Goal: Task Accomplishment & Management: Complete application form

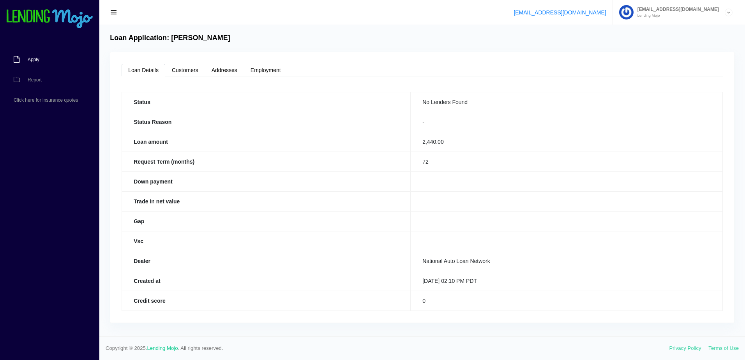
click at [30, 58] on span "Apply" at bounding box center [34, 59] width 12 height 5
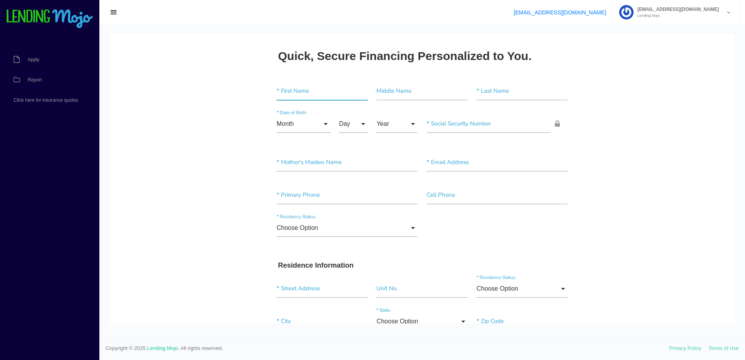
click at [283, 90] on input"] "text" at bounding box center [322, 91] width 91 height 18
paste input"] "[PERSON_NAME]"
type input"] "[PERSON_NAME]"
click at [520, 98] on input"] "text" at bounding box center [522, 91] width 91 height 18
paste input"] "[PERSON_NAME]"
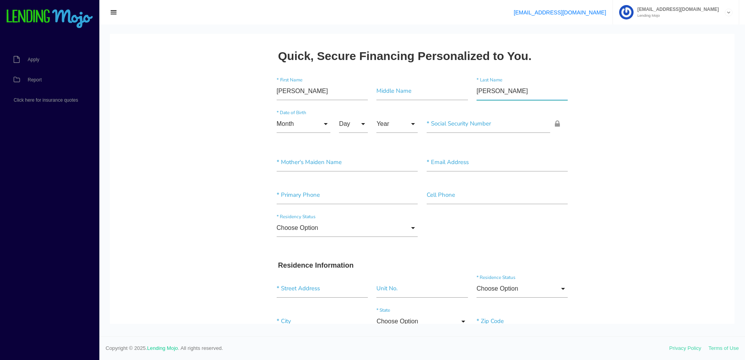
type input"] "[PERSON_NAME]"
click at [292, 128] on input "Month" at bounding box center [304, 124] width 54 height 18
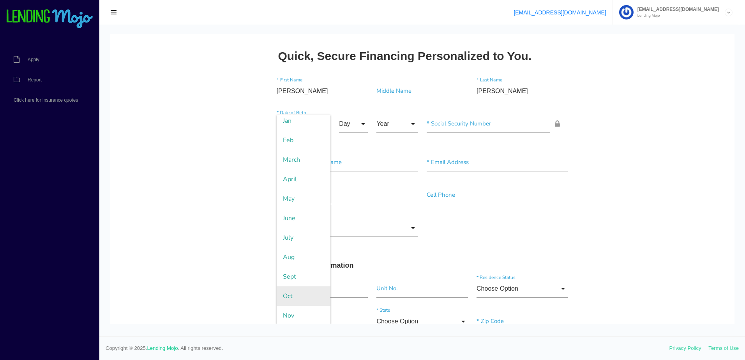
scroll to position [44, 0]
click at [293, 310] on span "Dec" at bounding box center [304, 313] width 54 height 19
type input "Dec"
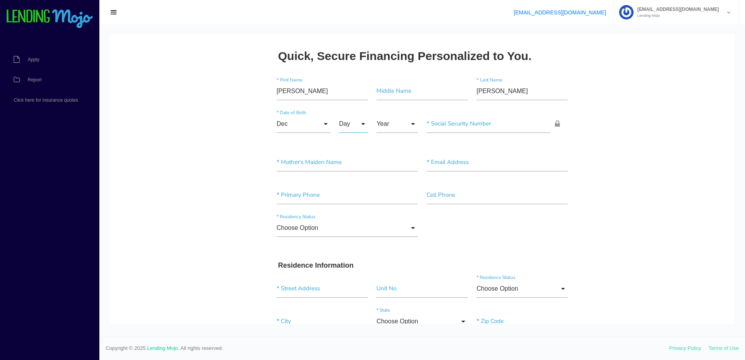
click at [345, 121] on input "Day" at bounding box center [353, 124] width 29 height 18
click at [353, 198] on span "4" at bounding box center [358, 202] width 39 height 19
type input "4"
click at [388, 125] on input "Year" at bounding box center [397, 124] width 41 height 18
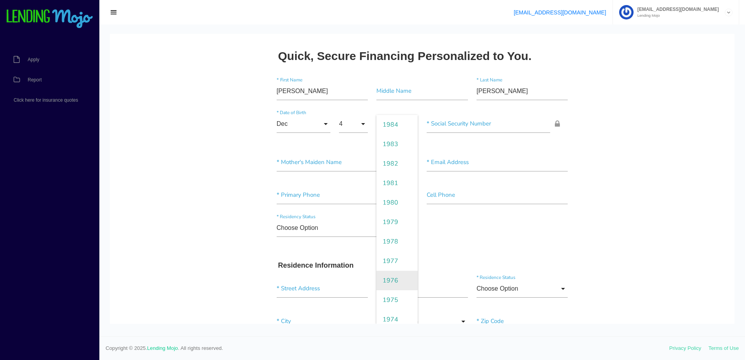
click at [391, 274] on span "1976" at bounding box center [397, 280] width 41 height 19
type input "1976"
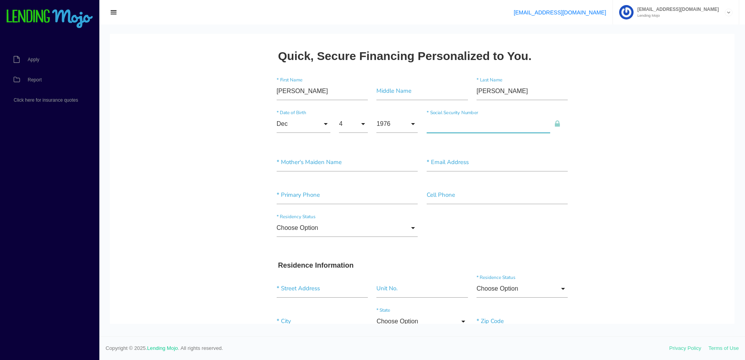
click at [454, 128] on input"] "text" at bounding box center [489, 124] width 124 height 18
type input"] "227-47-3735"
click at [355, 165] on input"] "text" at bounding box center [348, 163] width 142 height 18
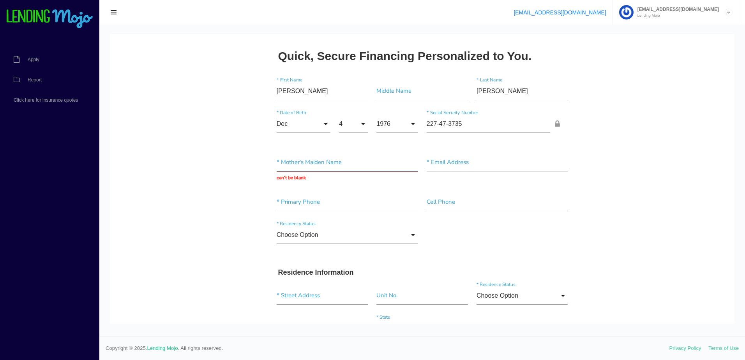
click at [305, 165] on input "text" at bounding box center [348, 163] width 142 height 18
paste input "[PERSON_NAME]"
type input "[PERSON_NAME]"
click at [477, 159] on input"] "text" at bounding box center [498, 163] width 142 height 18
click at [464, 166] on input "text" at bounding box center [498, 163] width 142 height 18
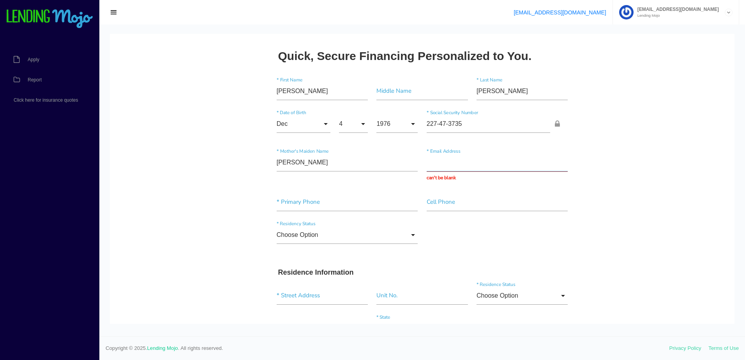
paste input "J.M.SCHWEINBERG@GMAIL.COM"
type input "J.M.SCHWEINBERG@GMAIL.COM"
click at [308, 204] on input"] "text" at bounding box center [348, 202] width 142 height 18
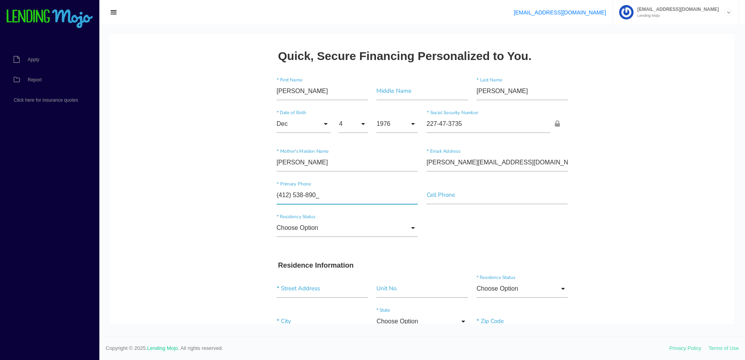
type input"] "(412) 538-8908"
click at [311, 229] on input "Choose Option" at bounding box center [348, 228] width 142 height 18
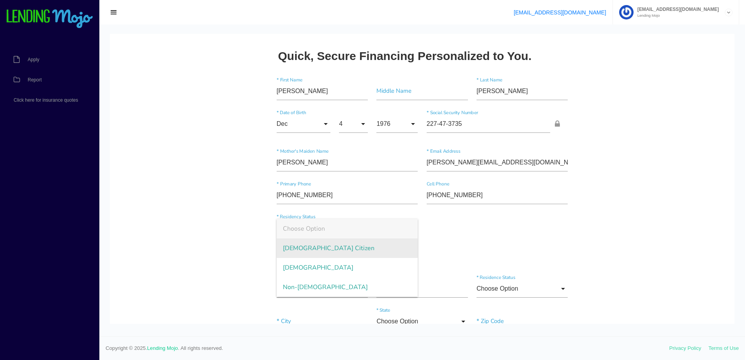
click at [301, 250] on span "US Citizen" at bounding box center [348, 248] width 142 height 19
type input "US Citizen"
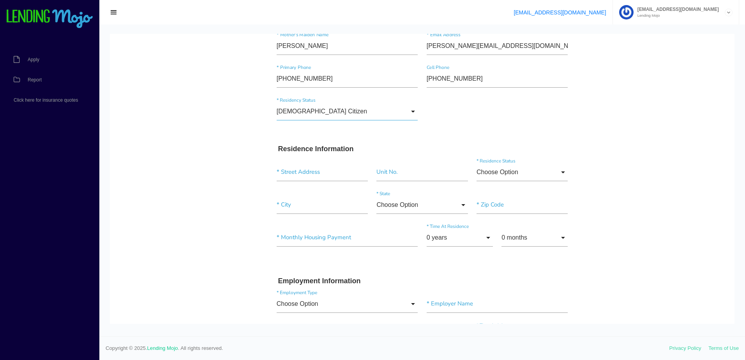
scroll to position [117, 0]
click at [326, 178] on input "text" at bounding box center [322, 172] width 91 height 18
paste input "212 BROOKWOOD RD"
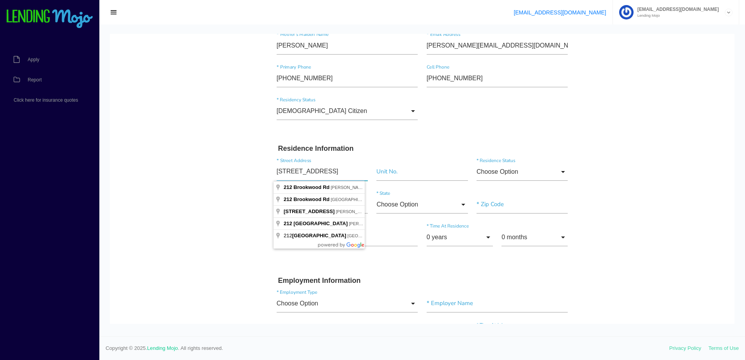
type input "212 BROOKWOOD RD"
click at [512, 171] on input "Choose Option" at bounding box center [522, 172] width 91 height 18
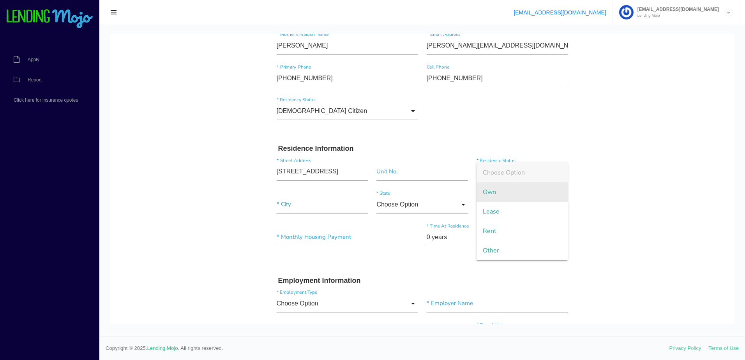
click at [509, 191] on span "Own" at bounding box center [522, 191] width 91 height 19
type input "Own"
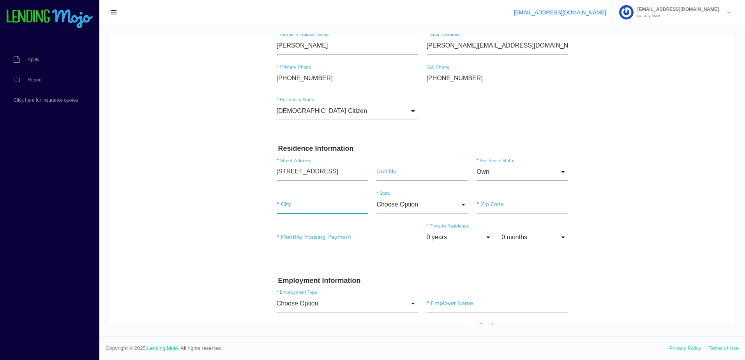
drag, startPoint x: 316, startPoint y: 208, endPoint x: 269, endPoint y: 208, distance: 46.4
click at [316, 208] on input"] "text" at bounding box center [322, 205] width 91 height 18
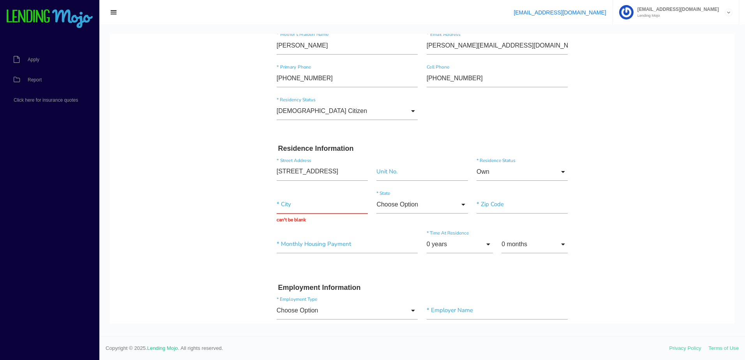
click at [327, 213] on input "text" at bounding box center [322, 205] width 91 height 18
paste input "VENETIA"
type input "VENETIA"
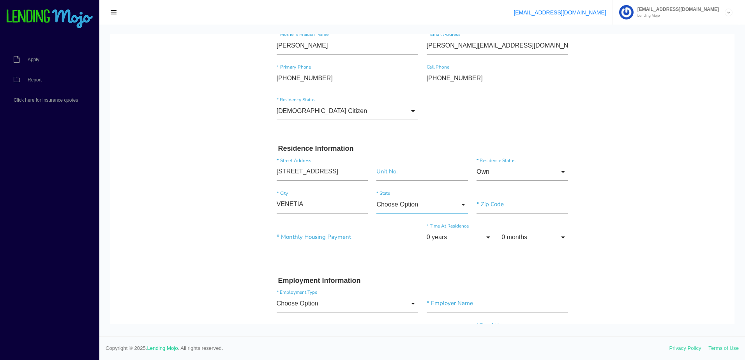
click at [408, 207] on input "Choose Option" at bounding box center [422, 205] width 91 height 18
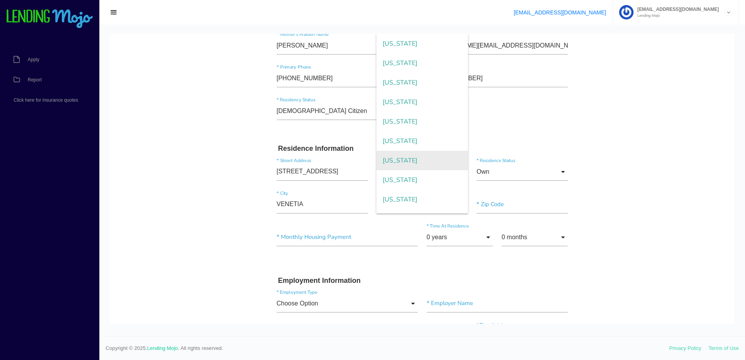
scroll to position [663, 0]
click at [420, 141] on span "Pennsylvania" at bounding box center [422, 140] width 91 height 19
type input "Pennsylvania"
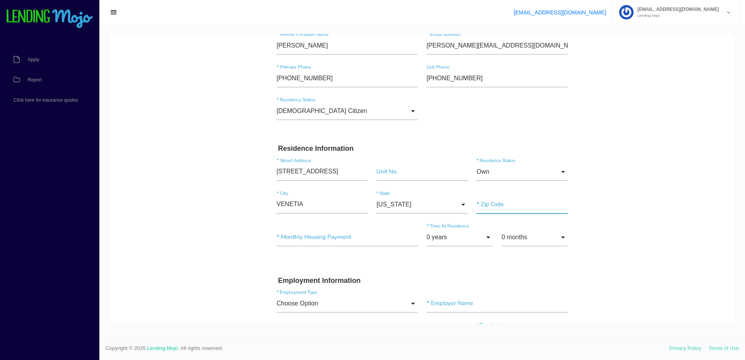
click at [495, 204] on input"] "text" at bounding box center [522, 205] width 91 height 18
type input"] "15367"
type input"] "$1,671.00"
click at [461, 240] on input "0 years" at bounding box center [460, 237] width 66 height 18
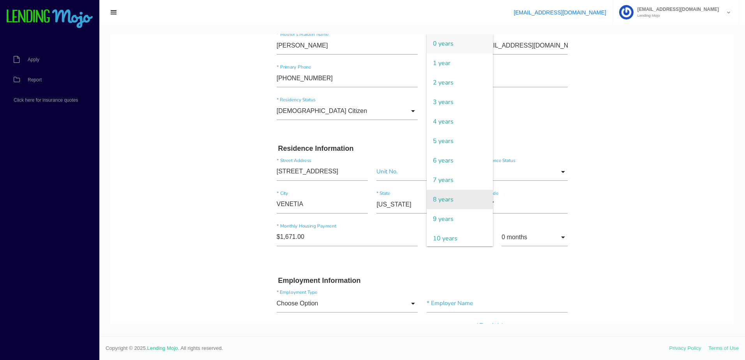
click at [461, 196] on span "8 years" at bounding box center [460, 199] width 66 height 19
type input "8 years"
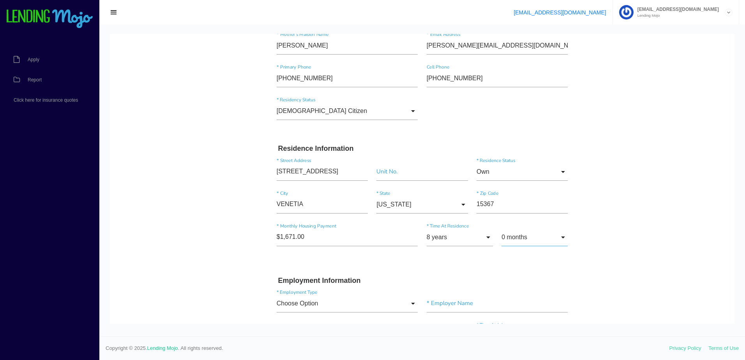
click at [540, 239] on input "0 months" at bounding box center [535, 237] width 66 height 18
click at [535, 37] on span "0 months" at bounding box center [535, 43] width 66 height 19
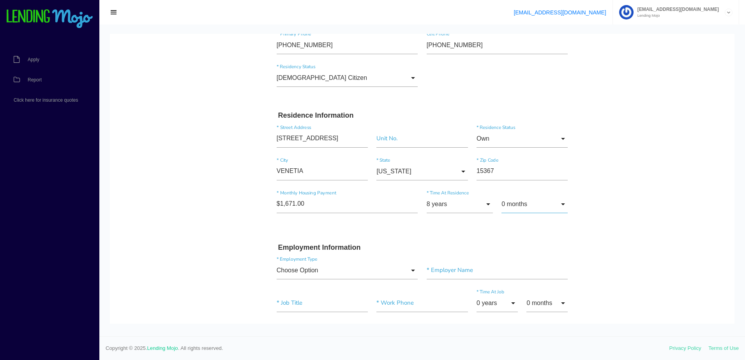
scroll to position [195, 0]
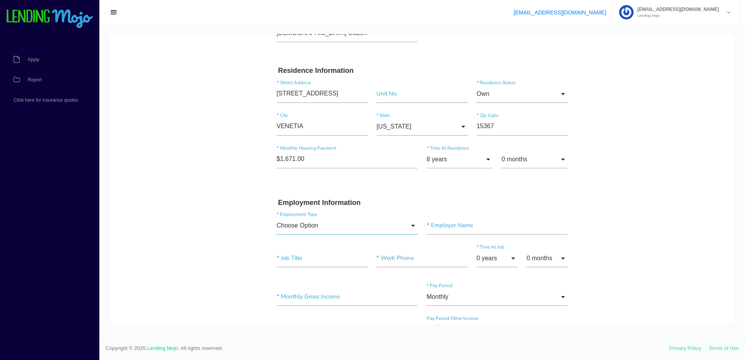
click at [314, 224] on input "Choose Option" at bounding box center [348, 226] width 142 height 18
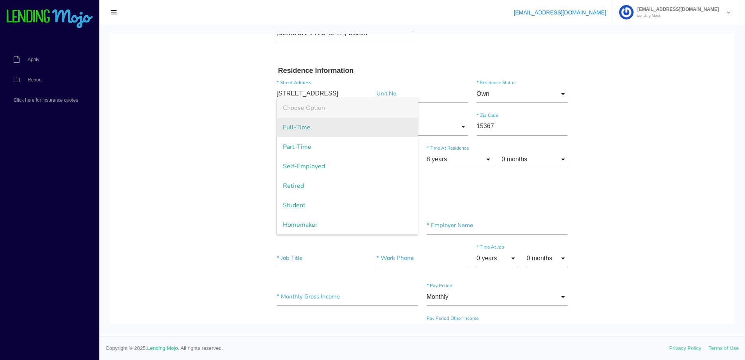
click at [315, 133] on span "Full-Time" at bounding box center [348, 127] width 142 height 19
type input "Full-Time"
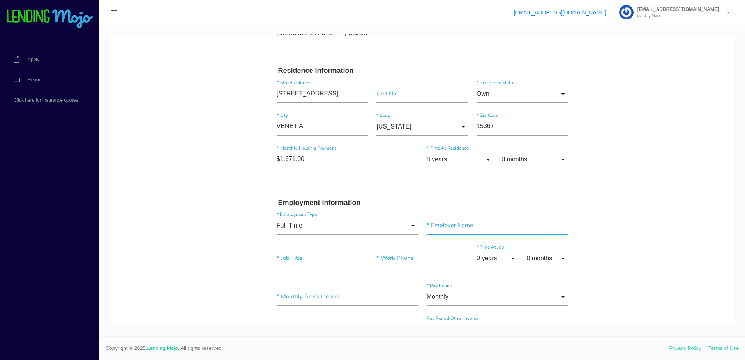
click at [462, 225] on input"] "text" at bounding box center [498, 226] width 142 height 18
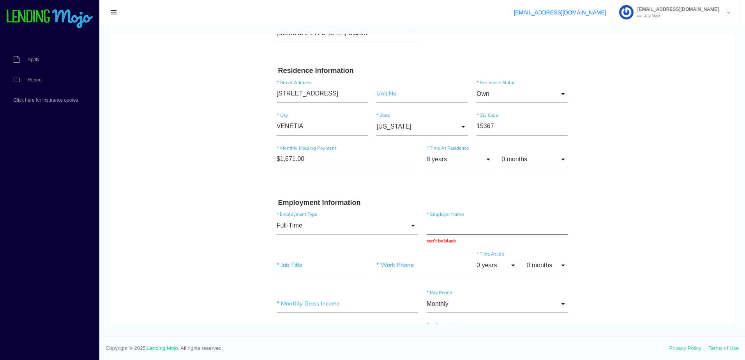
drag, startPoint x: 457, startPoint y: 225, endPoint x: 447, endPoint y: 227, distance: 10.3
click at [457, 225] on input "text" at bounding box center [498, 226] width 142 height 18
paste input "CROWN LIFT TRUCKS"
type input "CROWN LIFT TRUCKS"
click at [299, 266] on input"] "text" at bounding box center [322, 266] width 91 height 18
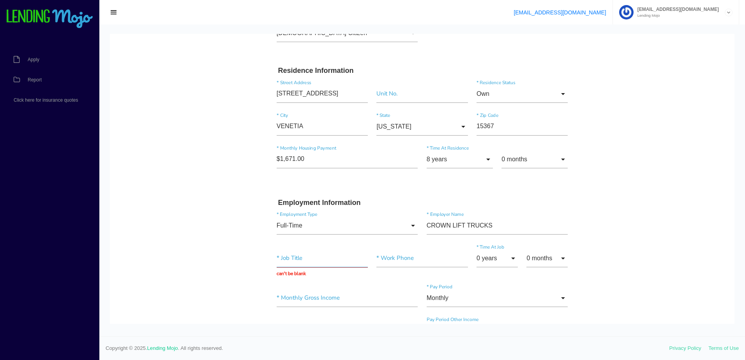
click at [320, 255] on input "text" at bounding box center [322, 258] width 91 height 18
paste input "MECHANIC"
type input "MECHANIC"
click at [404, 263] on input"] "text" at bounding box center [422, 258] width 91 height 18
type input"] "(724) 696-3533"
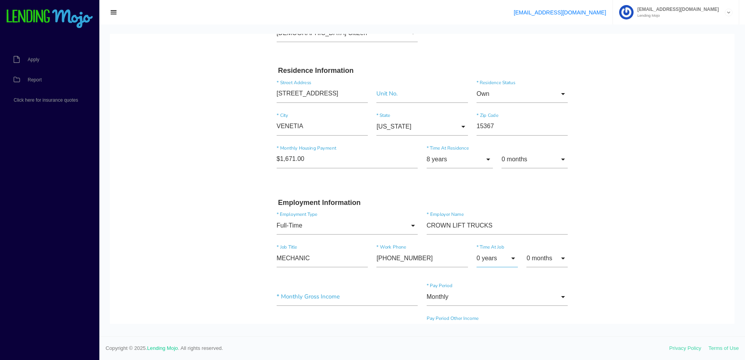
click at [488, 259] on input "0 years" at bounding box center [497, 258] width 41 height 18
click at [500, 141] on span "5 years" at bounding box center [497, 140] width 41 height 19
type input "5 years"
click at [532, 258] on input "0 months" at bounding box center [547, 258] width 41 height 18
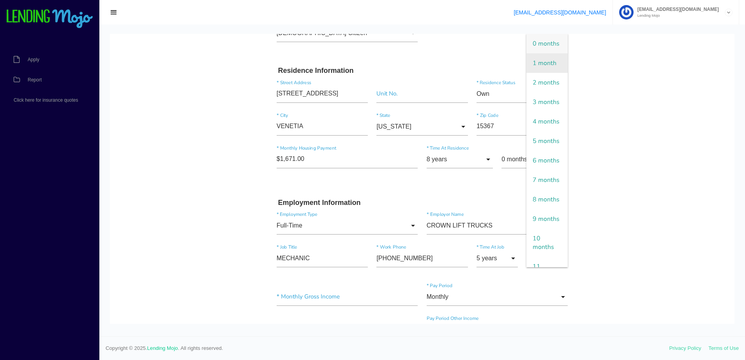
click at [537, 70] on span "1 month" at bounding box center [547, 62] width 41 height 19
type input "1 month"
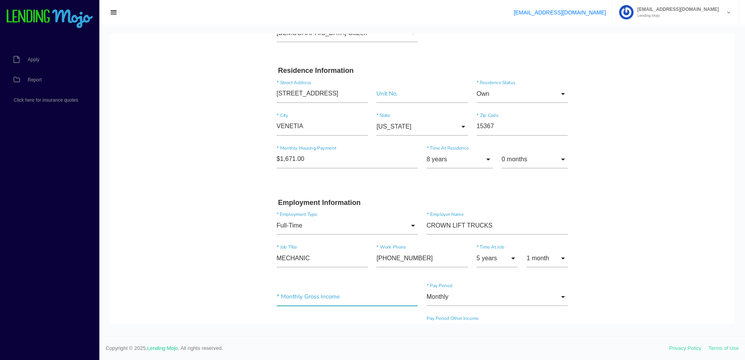
click at [310, 301] on input"] "text" at bounding box center [348, 297] width 142 height 18
type input"] "$8,422.00"
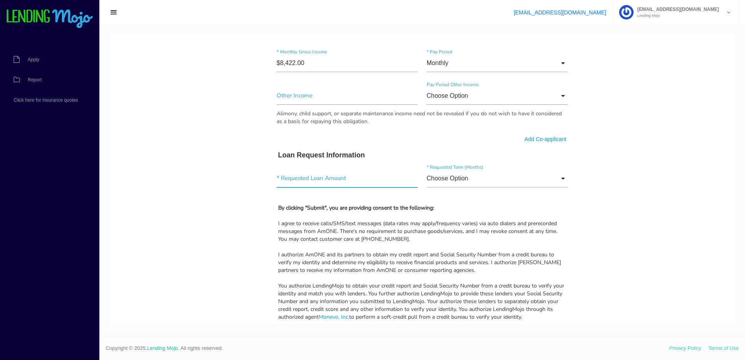
click at [335, 180] on input"] "text" at bounding box center [348, 179] width 142 height 18
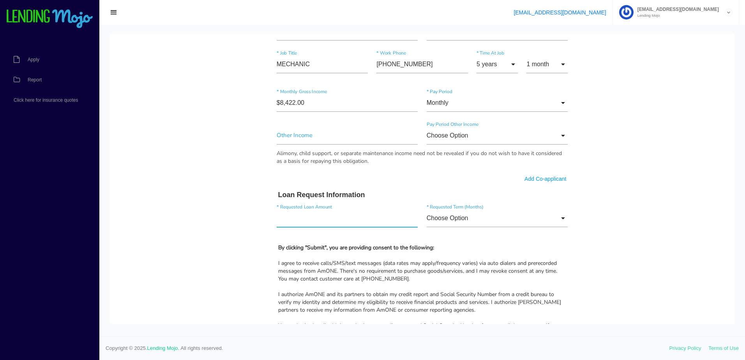
scroll to position [390, 0]
type input"] "$2,000.00"
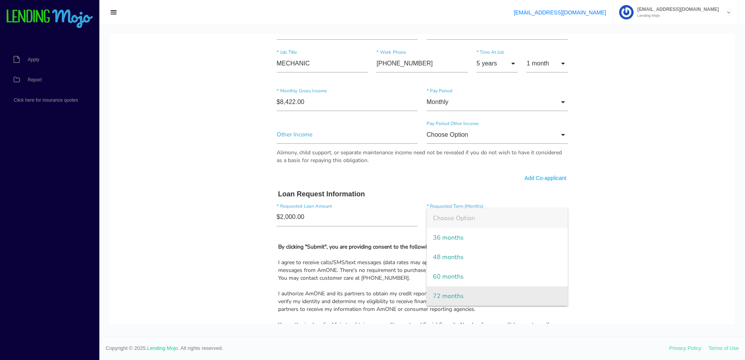
click at [461, 299] on span "72 months" at bounding box center [498, 296] width 142 height 19
type input "72 months"
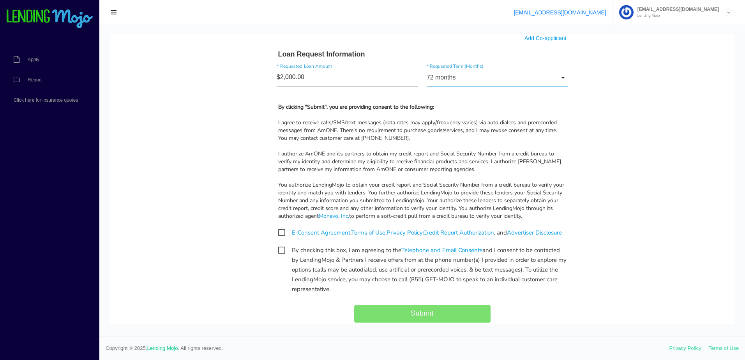
scroll to position [584, 0]
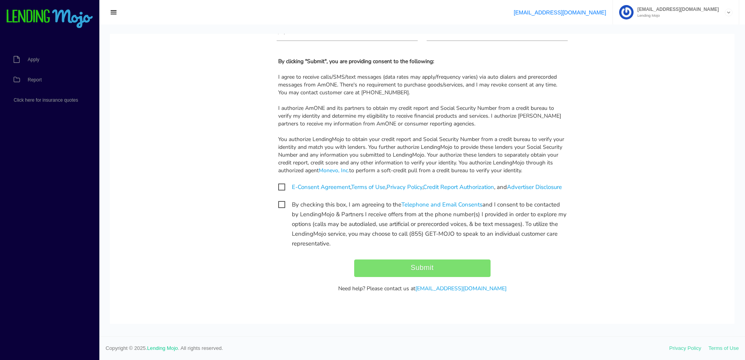
click at [278, 182] on span "E-Consent Agreement , Terms of Use , Privacy Policy , Credit Report Authorizati…" at bounding box center [420, 187] width 284 height 10
checkbox input "true"
click at [280, 207] on span "By checking this box, I am agreeing to the Telephone and Email Consents and I c…" at bounding box center [422, 205] width 288 height 10
checkbox input "true"
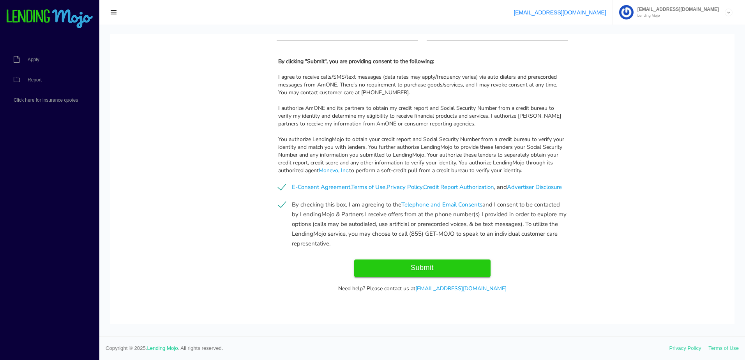
click at [430, 271] on input "Submit" at bounding box center [422, 269] width 136 height 18
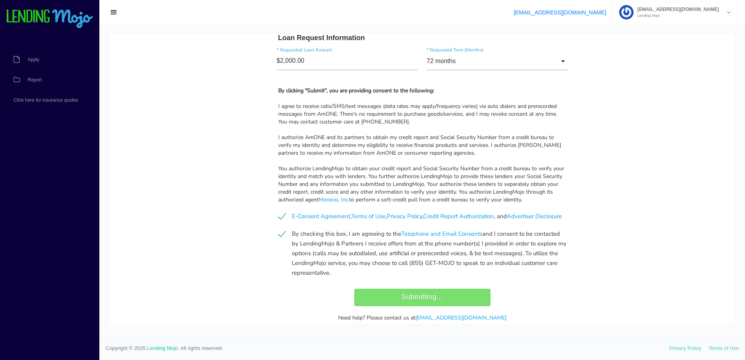
scroll to position [428, 0]
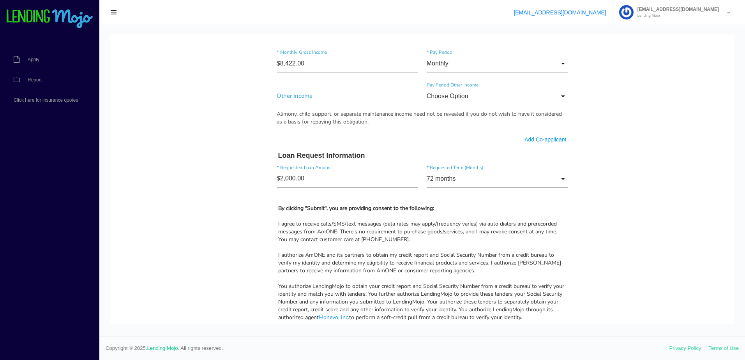
type input "Submit"
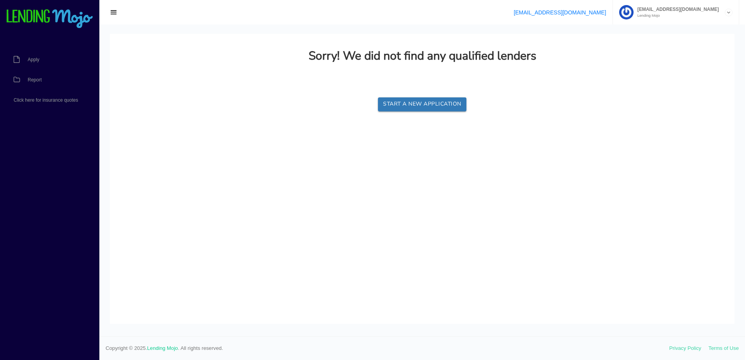
scroll to position [0, 0]
click at [36, 79] on span "Report" at bounding box center [35, 80] width 14 height 5
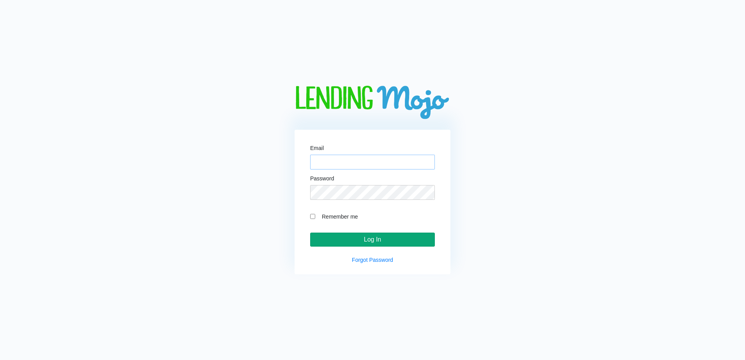
type input "[EMAIL_ADDRESS][DOMAIN_NAME]"
click at [375, 240] on input "Log In" at bounding box center [372, 240] width 125 height 14
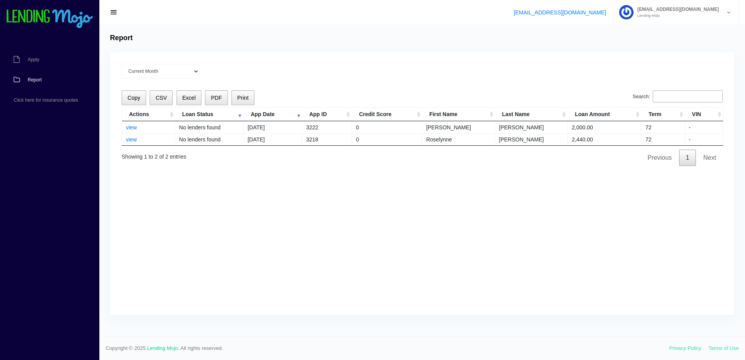
click at [132, 124] on td "view" at bounding box center [148, 127] width 53 height 12
click at [131, 126] on link "view" at bounding box center [131, 127] width 11 height 6
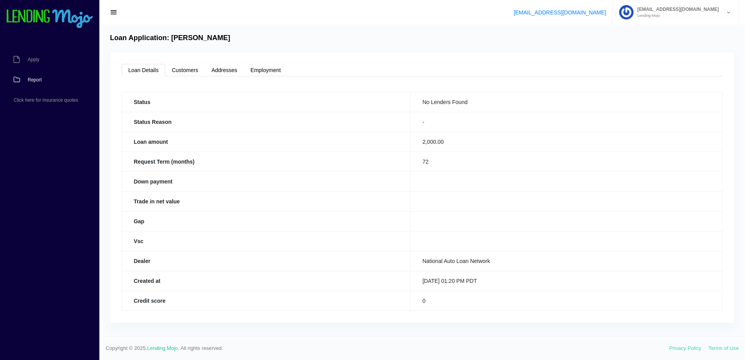
drag, startPoint x: 34, startPoint y: 76, endPoint x: 82, endPoint y: 76, distance: 48.0
click at [34, 76] on link "Report" at bounding box center [46, 80] width 92 height 20
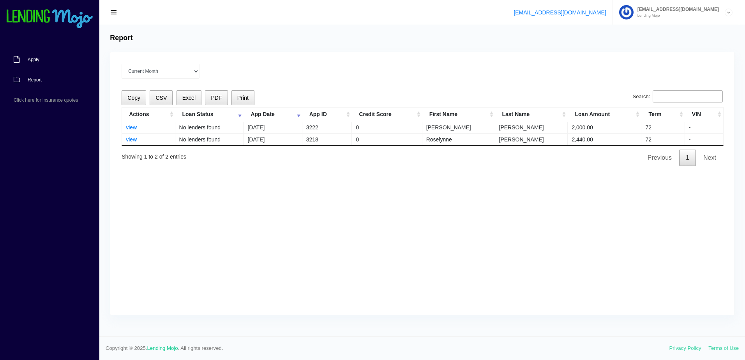
click at [36, 59] on span "Apply" at bounding box center [34, 59] width 12 height 5
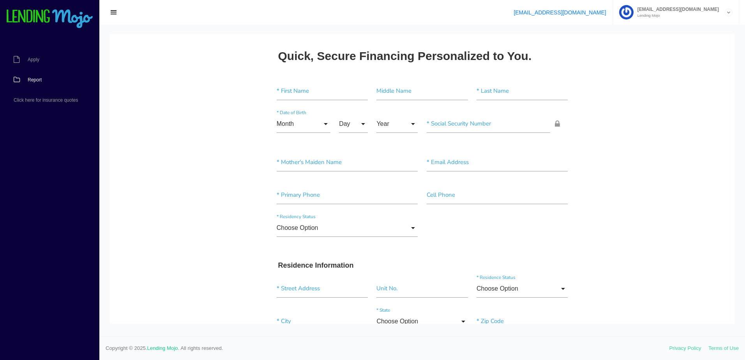
click at [31, 82] on span "Report" at bounding box center [35, 80] width 14 height 5
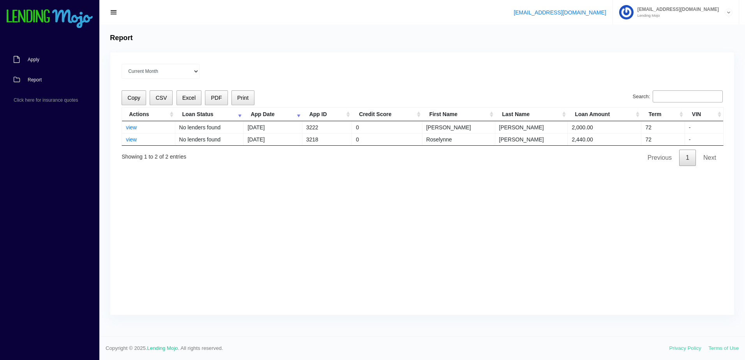
click at [34, 61] on span "Apply" at bounding box center [34, 59] width 12 height 5
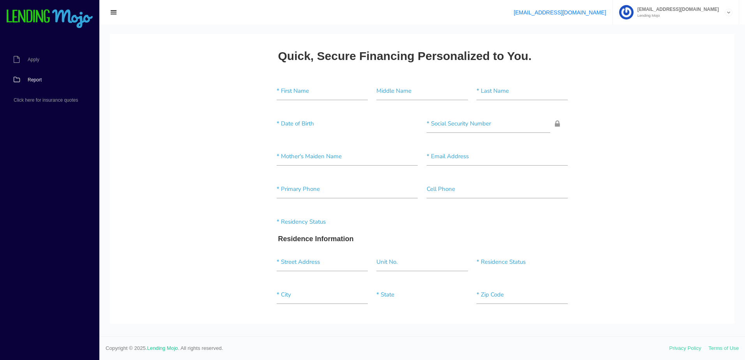
click at [37, 74] on link "Report" at bounding box center [46, 80] width 92 height 20
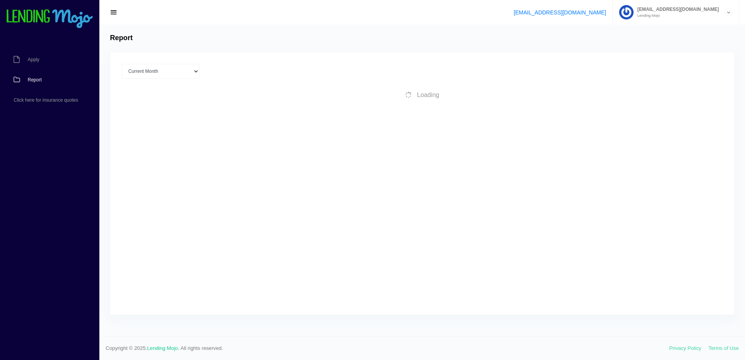
click at [37, 78] on span "Report" at bounding box center [35, 80] width 14 height 5
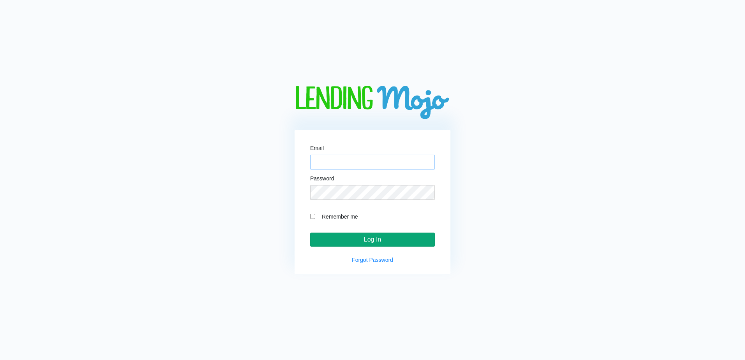
type input "[EMAIL_ADDRESS][DOMAIN_NAME]"
click at [388, 236] on input "Log In" at bounding box center [372, 240] width 125 height 14
